Goal: Task Accomplishment & Management: Use online tool/utility

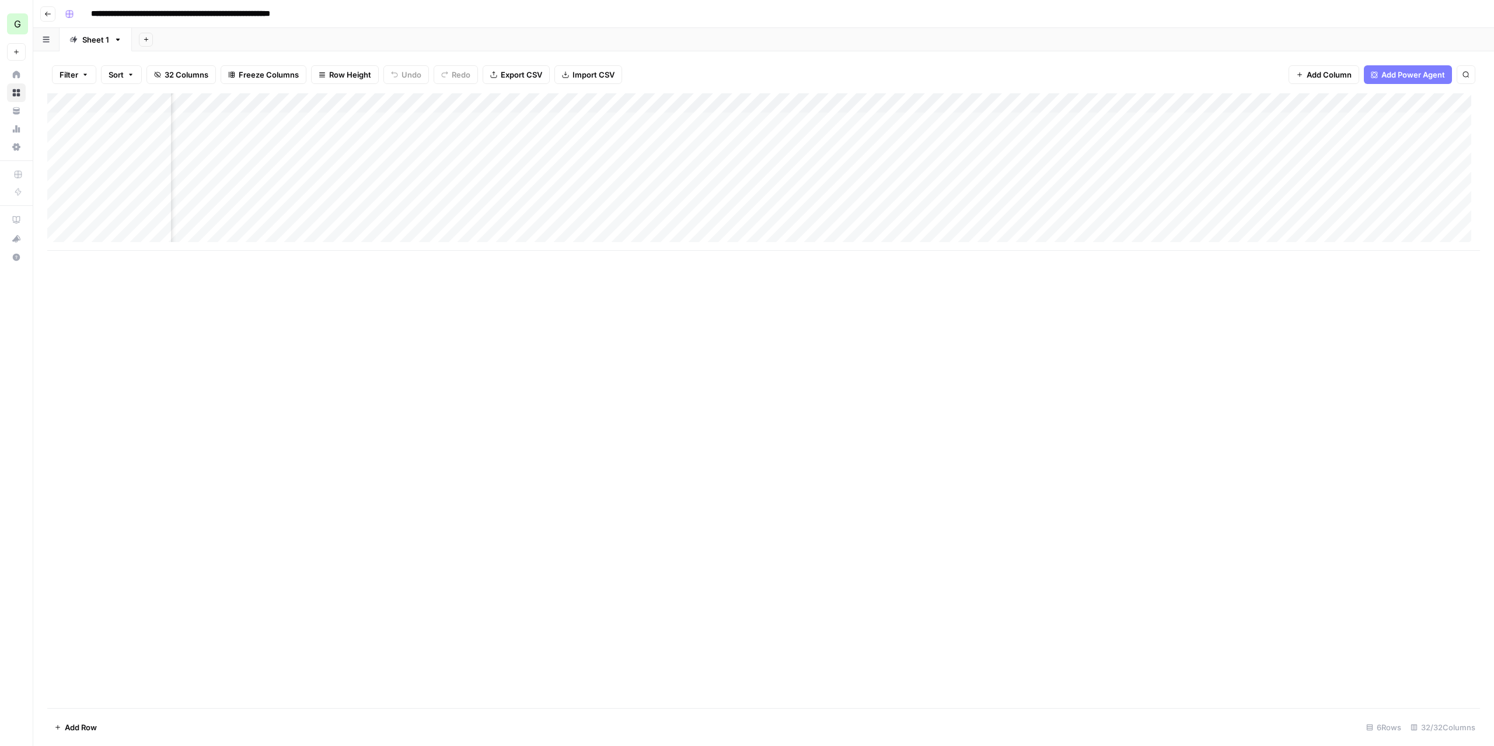
scroll to position [0, 2127]
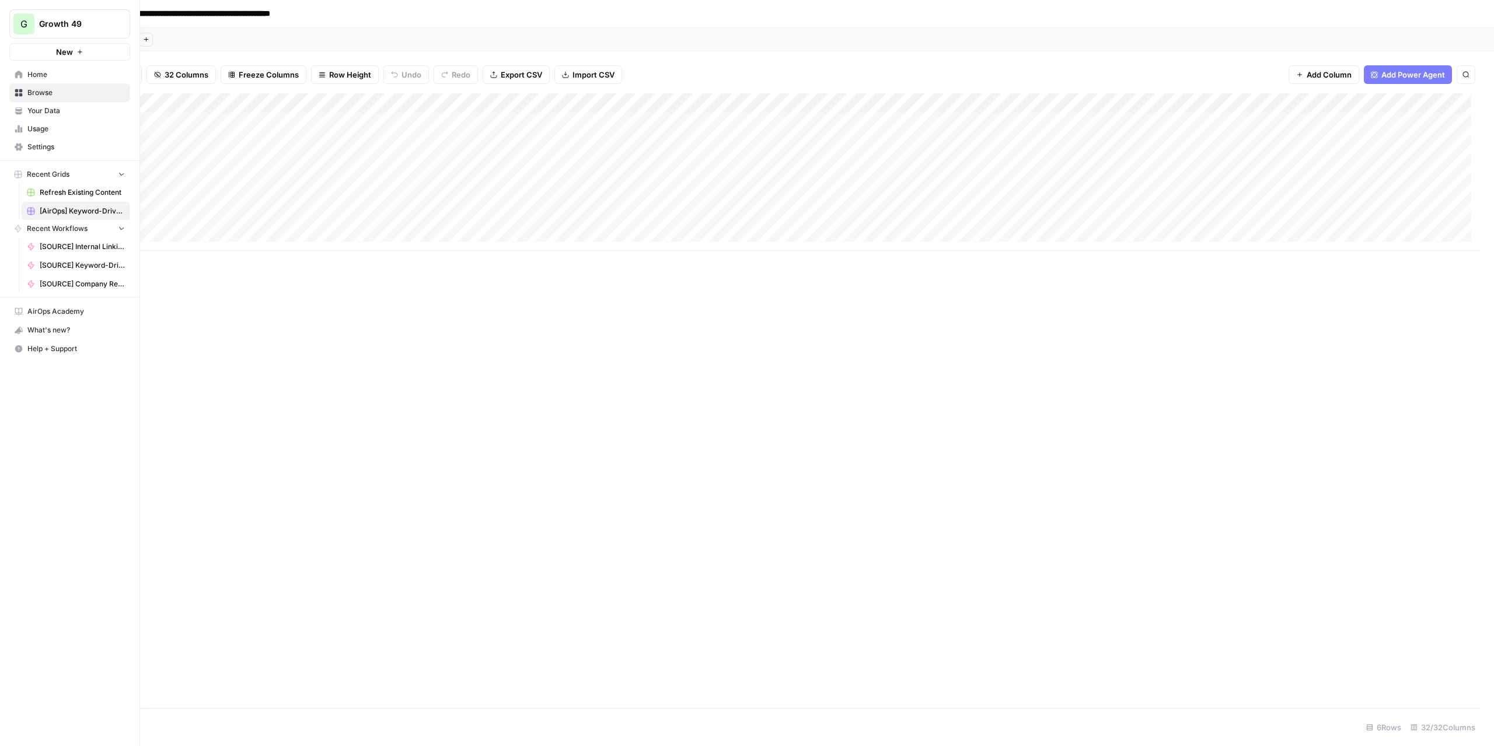
click at [20, 69] on link "Home" at bounding box center [69, 74] width 121 height 19
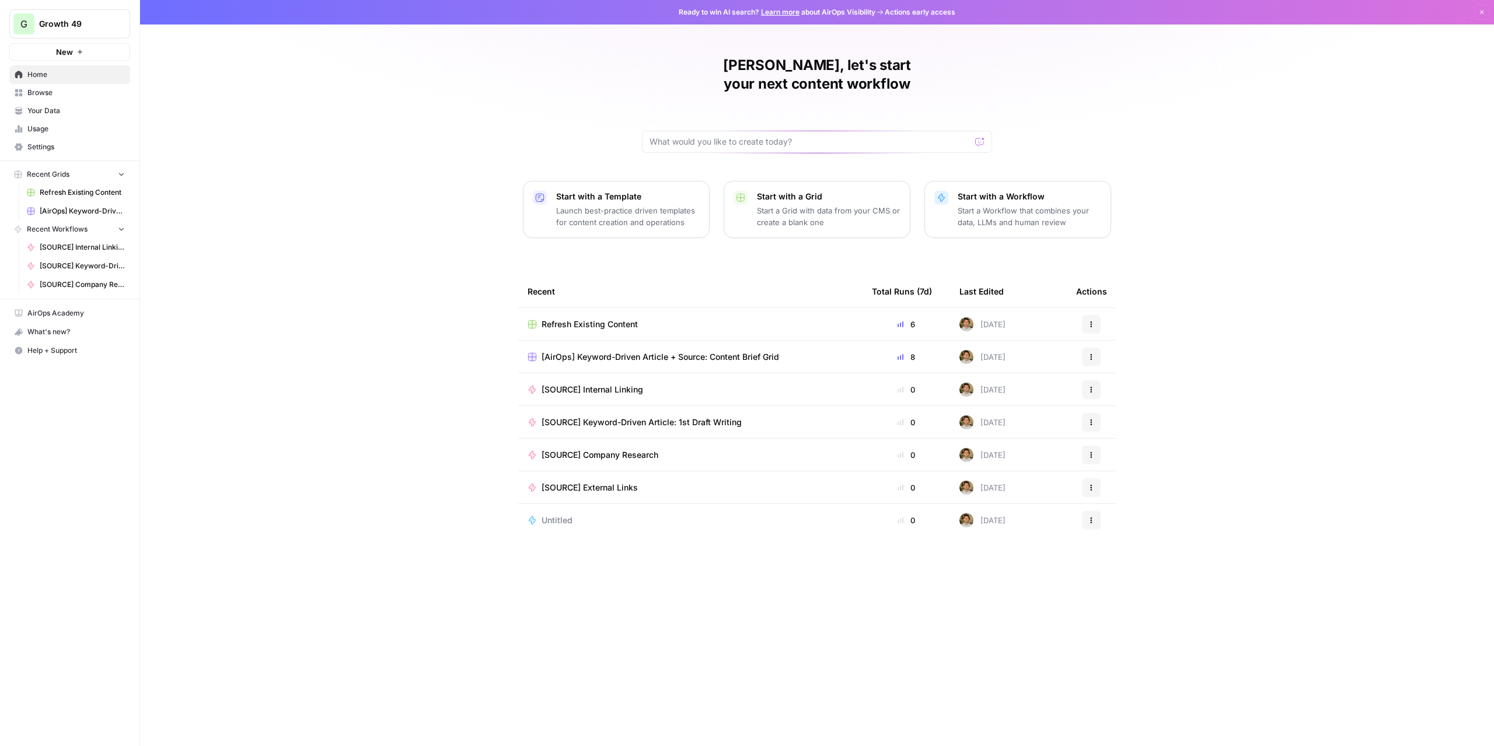
click at [31, 85] on link "Browse" at bounding box center [69, 92] width 121 height 19
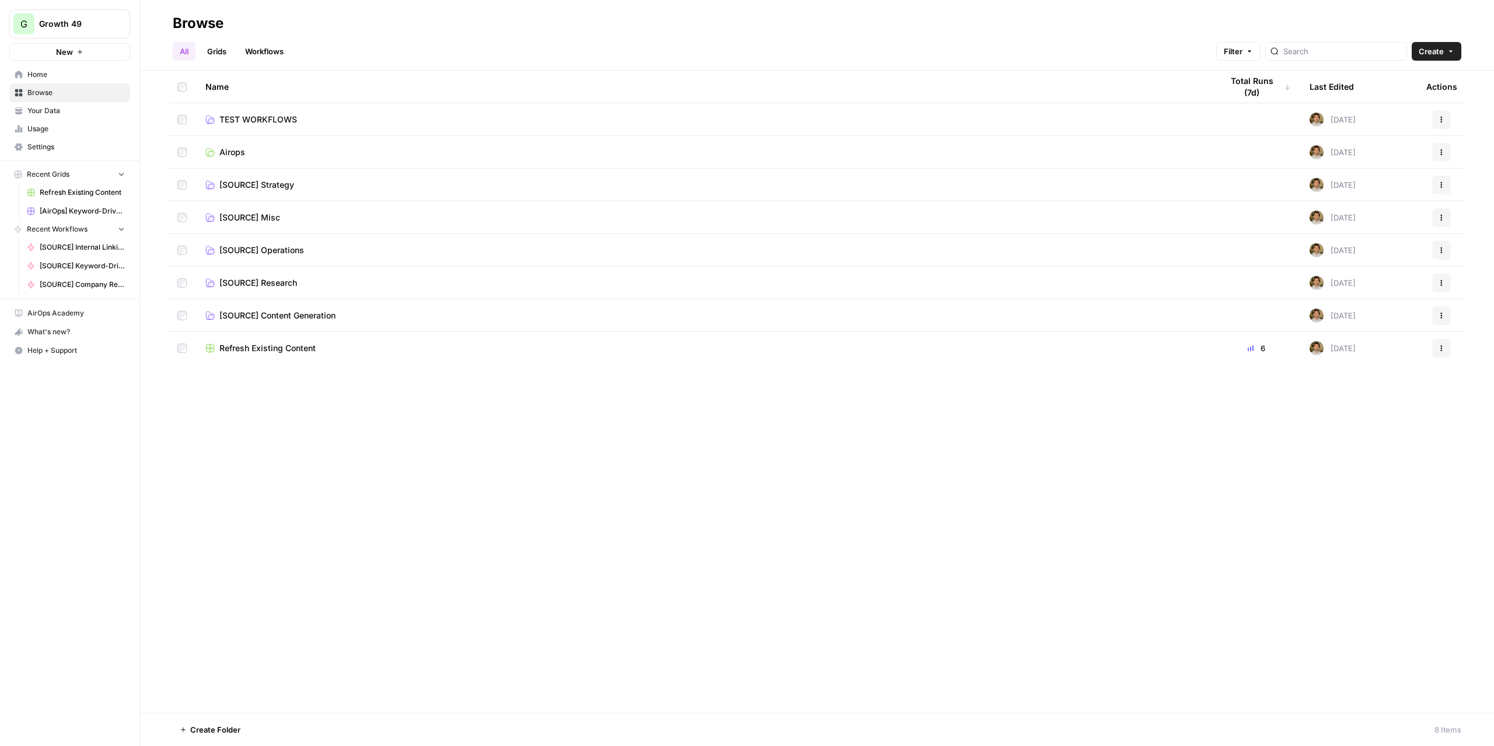
click at [295, 121] on span "TEST WORKFLOWS" at bounding box center [258, 120] width 78 height 12
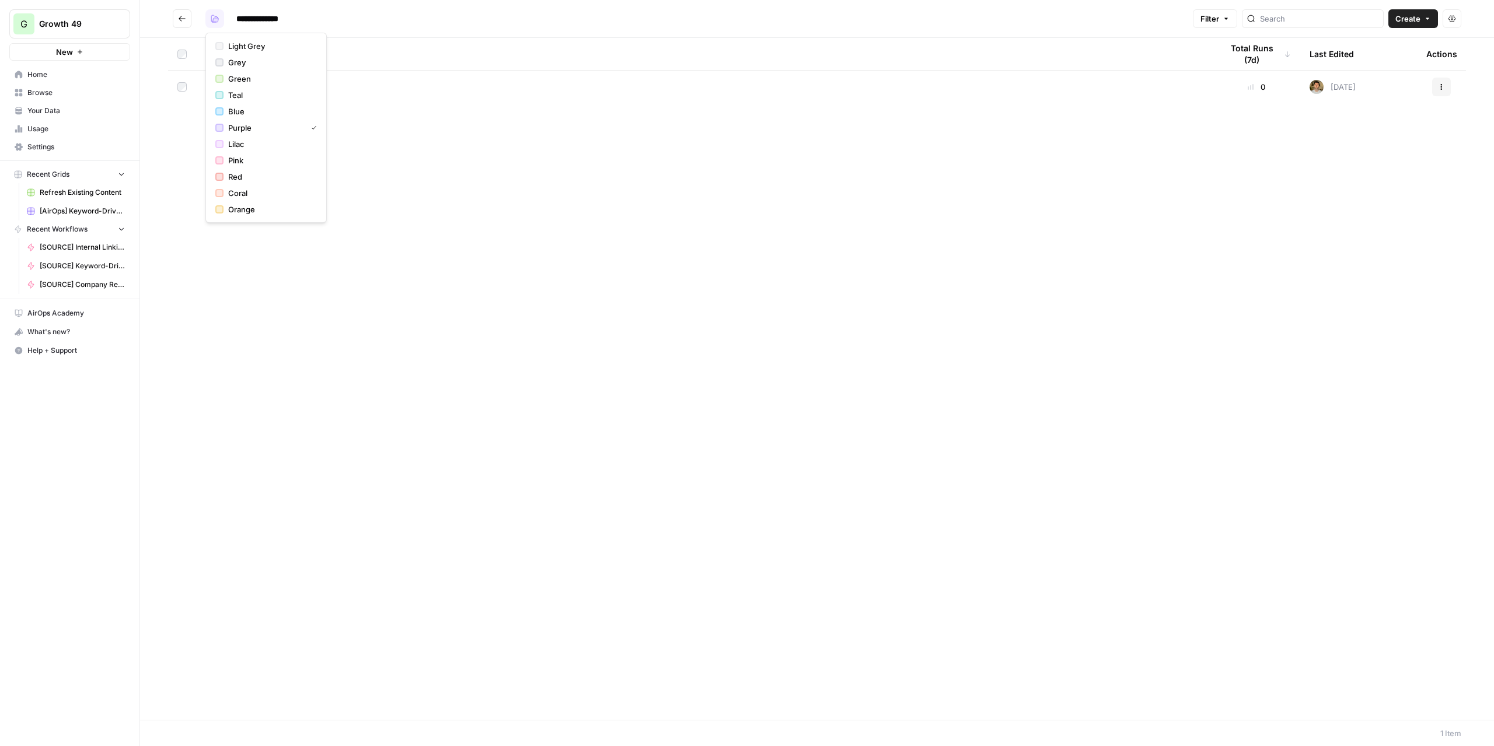
click at [223, 18] on button "button" at bounding box center [214, 18] width 19 height 19
click at [249, 208] on span "Orange" at bounding box center [270, 210] width 84 height 12
click at [356, 233] on div "Name Total Runs (7d) Last Edited Actions Untitled TEST WORKFLOWS 0 [DATE] Actio…" at bounding box center [817, 379] width 1354 height 682
click at [1407, 15] on span "Create" at bounding box center [1407, 19] width 25 height 12
click at [1384, 43] on span "Grid" at bounding box center [1390, 46] width 65 height 12
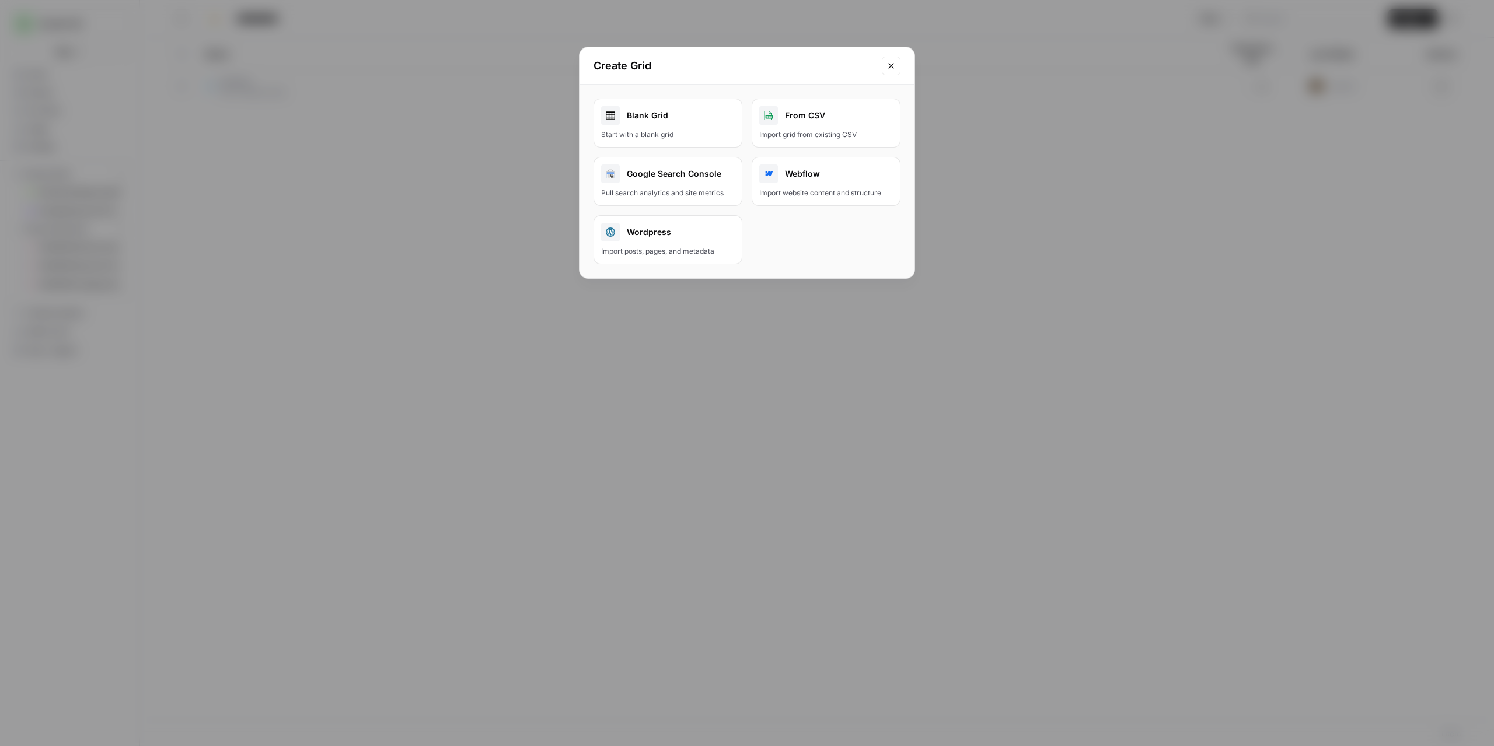
click at [671, 130] on div "Start with a blank grid" at bounding box center [668, 135] width 134 height 11
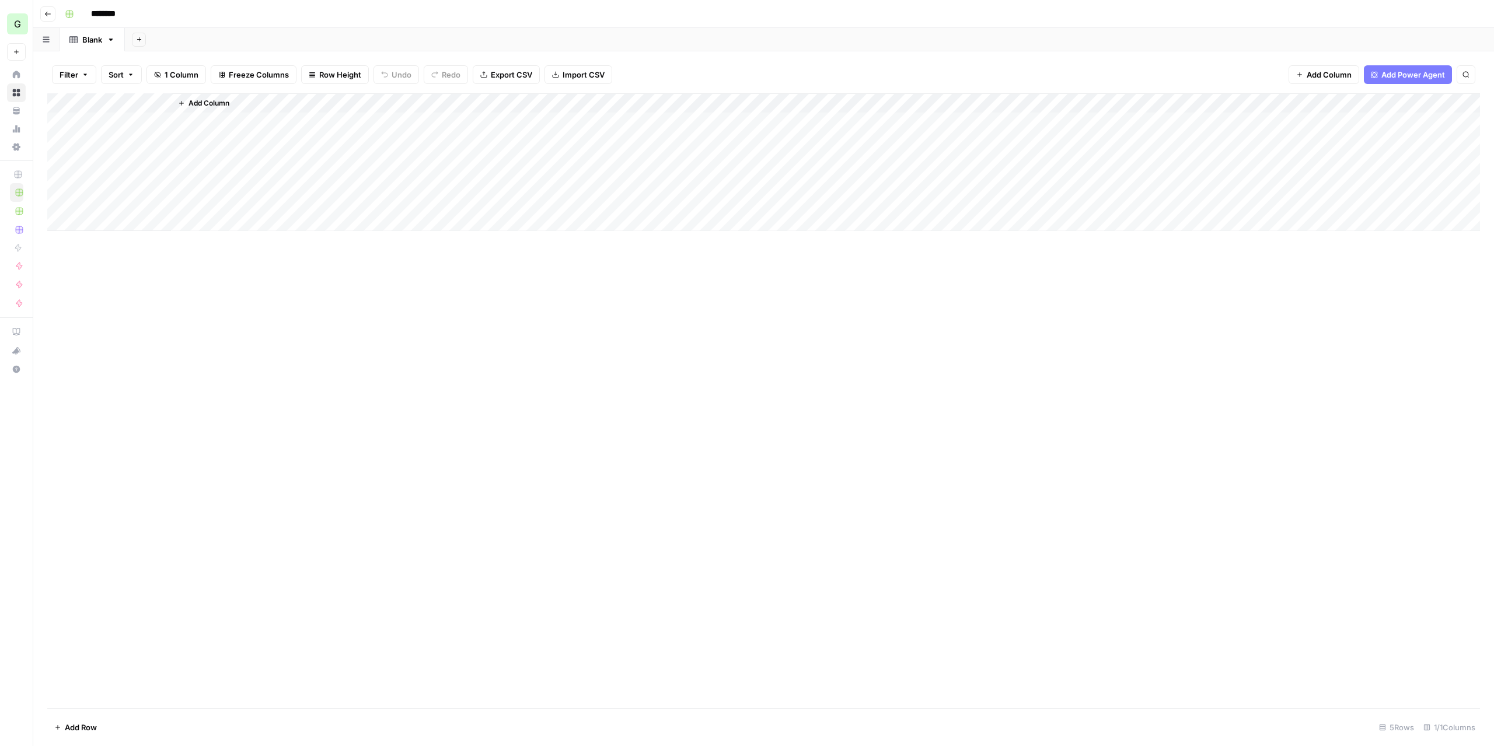
click at [221, 103] on span "Add Column" at bounding box center [208, 103] width 41 height 11
click at [1398, 32] on button "Workflow" at bounding box center [1402, 34] width 46 height 18
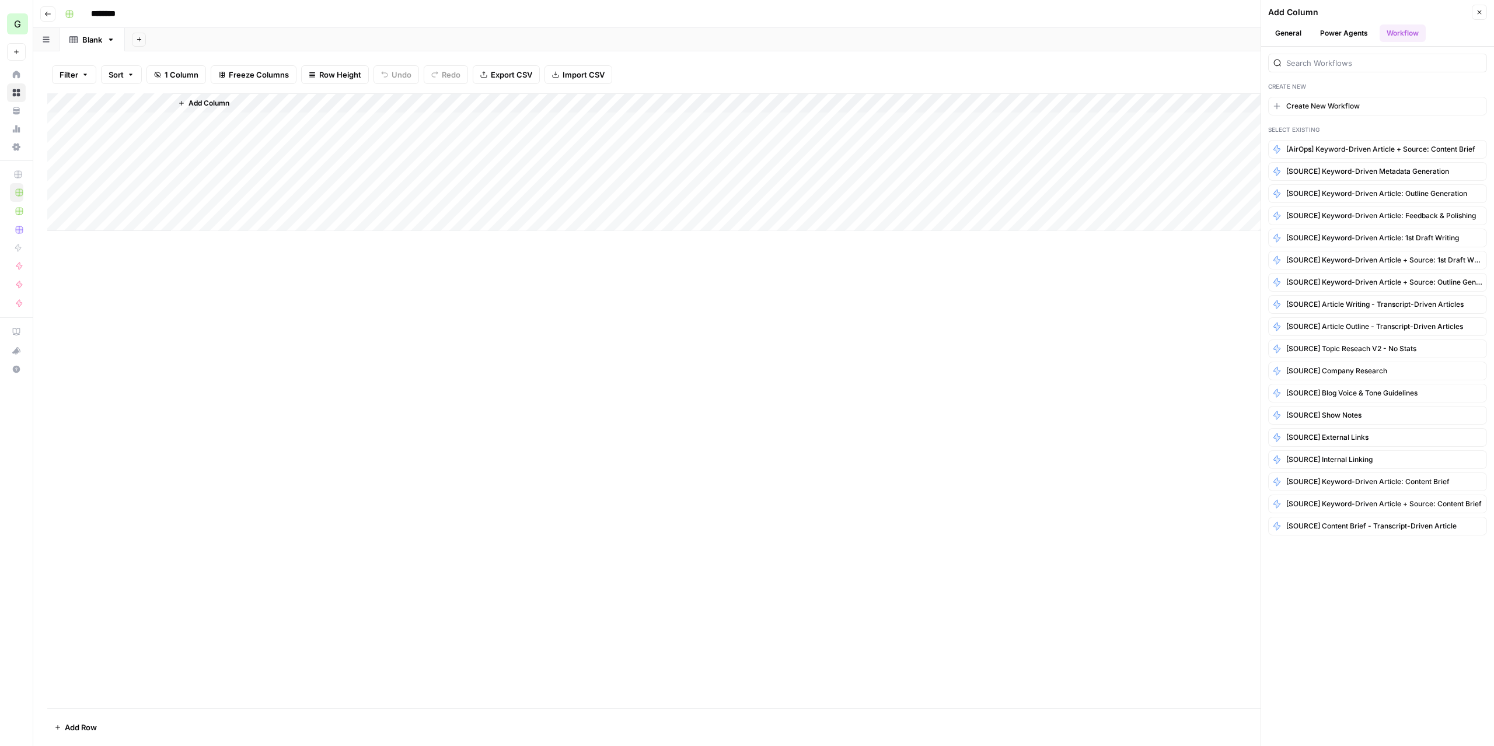
click at [1342, 38] on button "Power Agents" at bounding box center [1344, 34] width 62 height 18
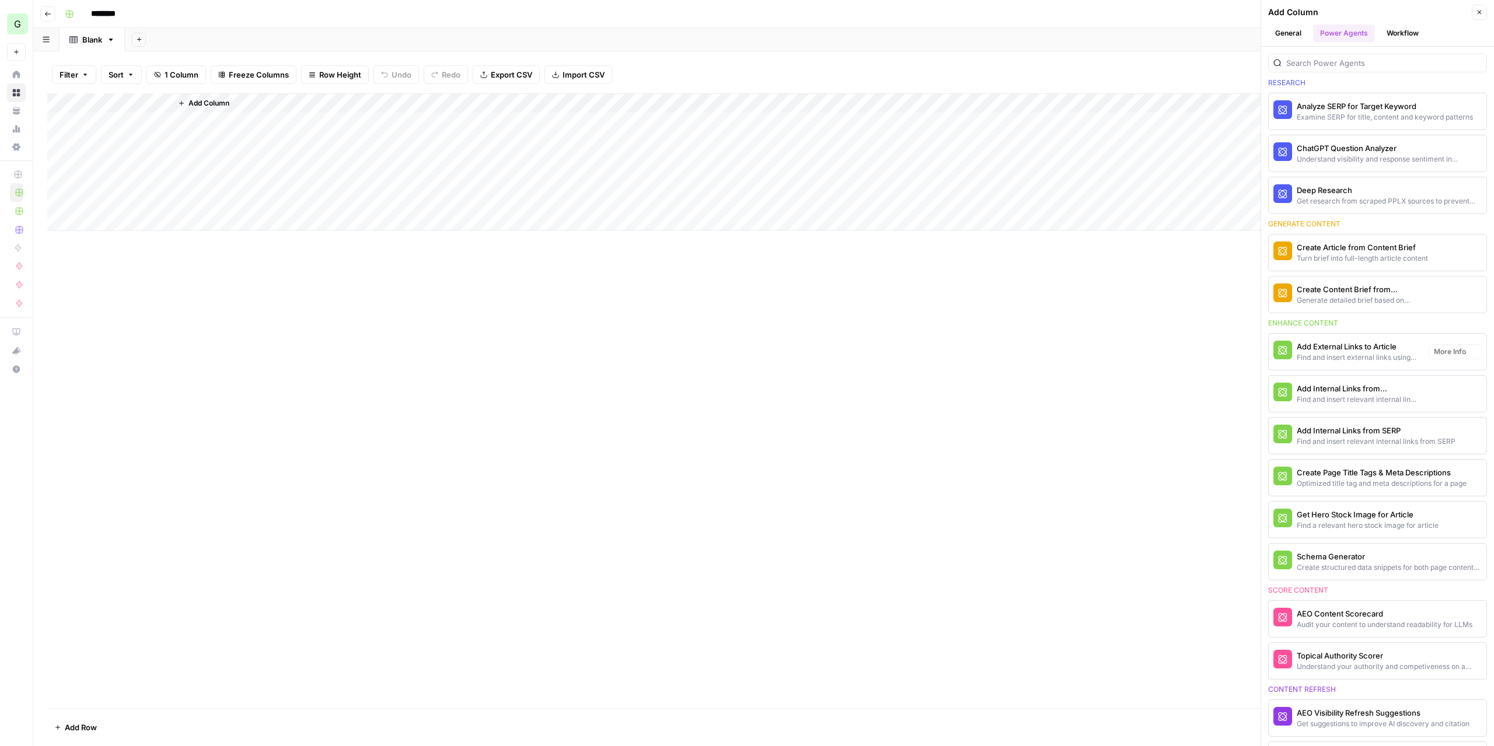
scroll to position [58, 0]
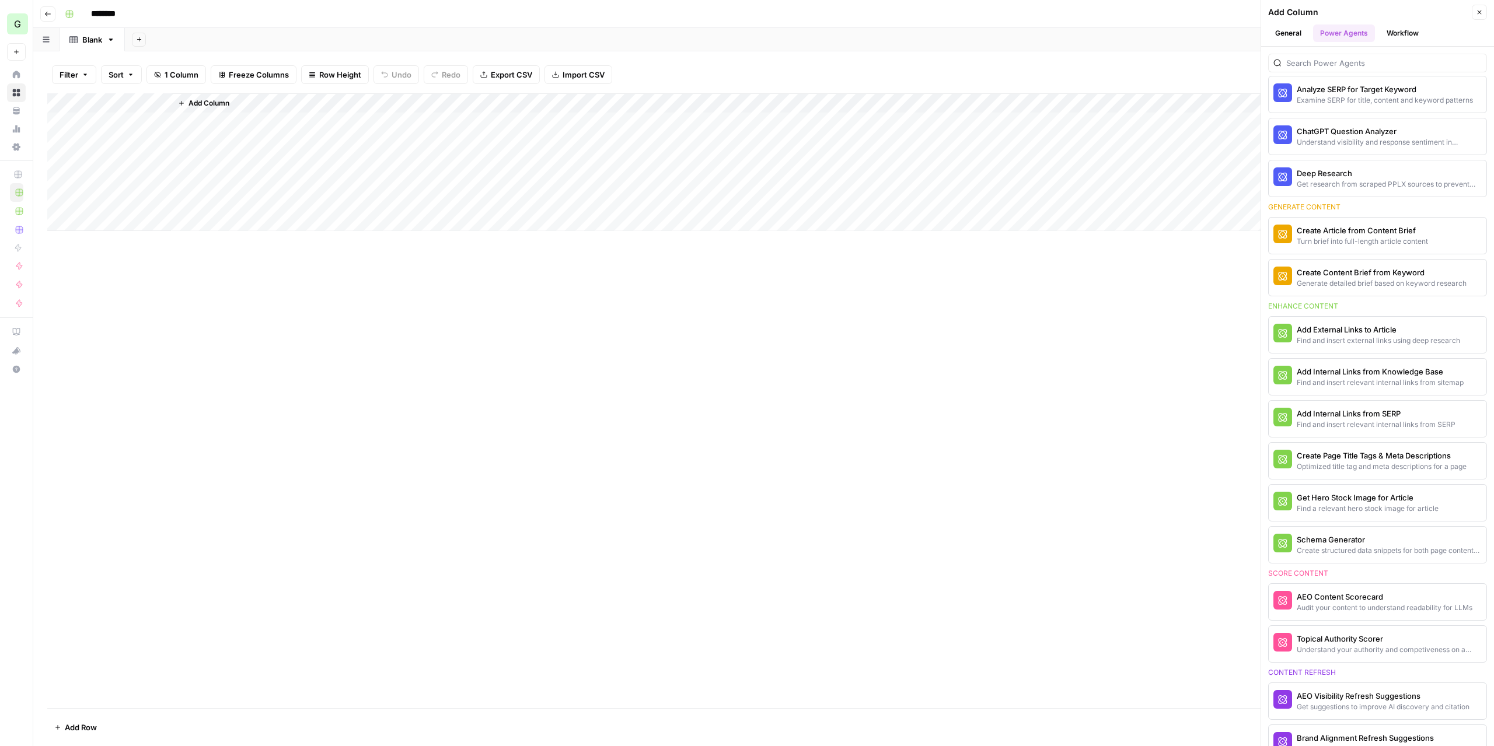
drag, startPoint x: 1396, startPoint y: 411, endPoint x: 891, endPoint y: 299, distance: 516.2
click at [758, 279] on div "Go back ******** Blank Add Sheet Filter Sort 1 Column Freeze Columns Row Height…" at bounding box center [763, 373] width 1460 height 746
click at [1337, 421] on div "Find and insert relevant internal links from SERP" at bounding box center [1357, 424] width 123 height 11
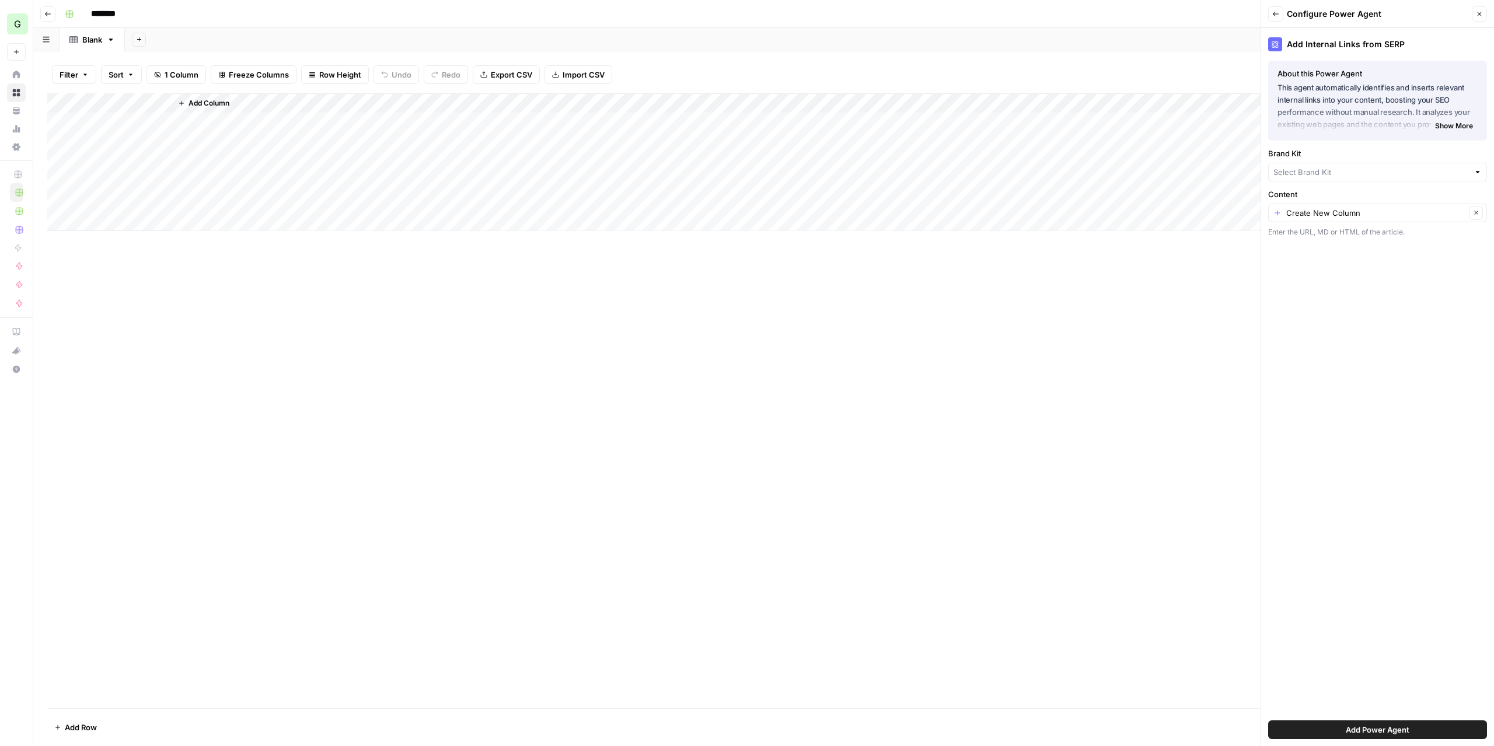
type input "AirOps"
click at [1417, 731] on button "Add Power Agent" at bounding box center [1377, 730] width 219 height 19
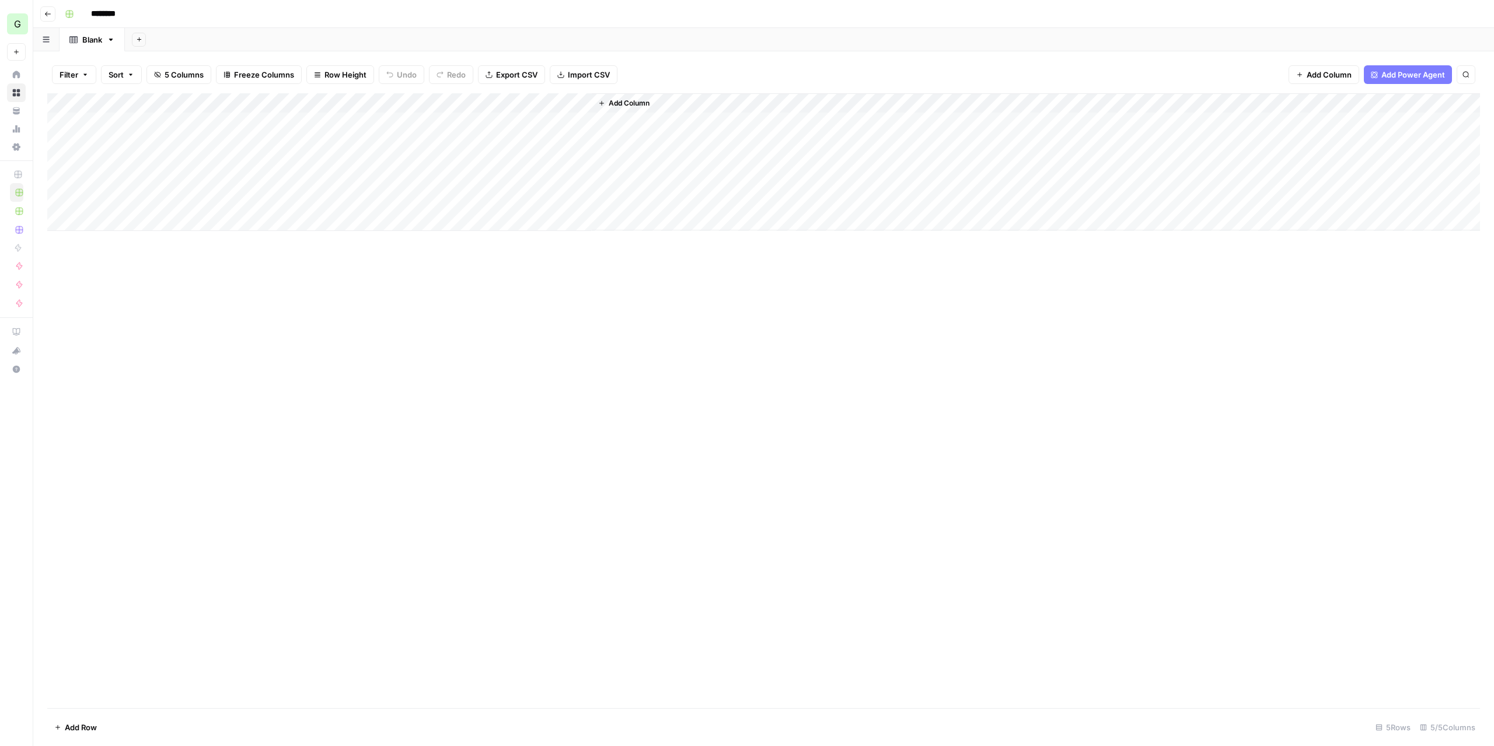
click at [334, 106] on div "Add Column" at bounding box center [763, 162] width 1432 height 138
click at [338, 214] on span "Fork Power Agent" at bounding box center [350, 218] width 102 height 12
click at [649, 158] on span "Got it" at bounding box center [653, 156] width 22 height 12
click at [721, 281] on div "Add Column" at bounding box center [763, 400] width 1432 height 615
